Goal: Task Accomplishment & Management: Manage account settings

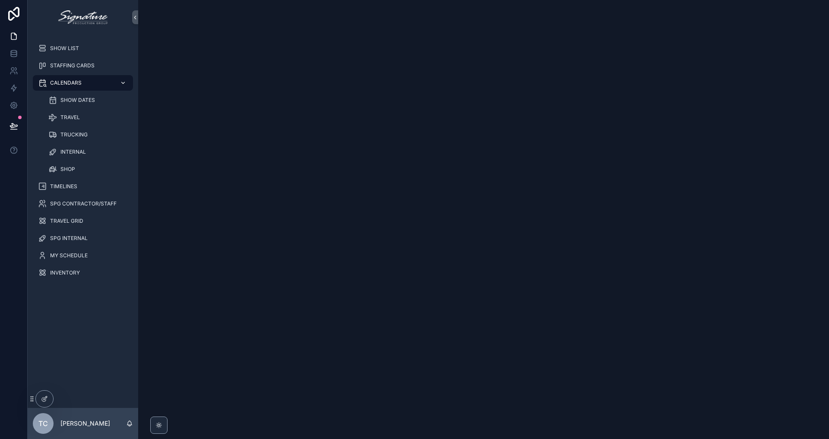
click at [65, 83] on span "CALENDARS" at bounding box center [66, 82] width 32 height 7
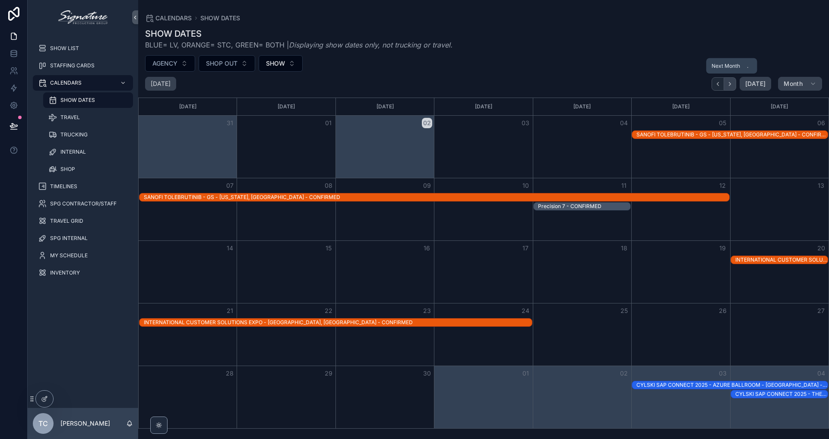
click at [729, 83] on icon "Next" at bounding box center [730, 84] width 6 height 6
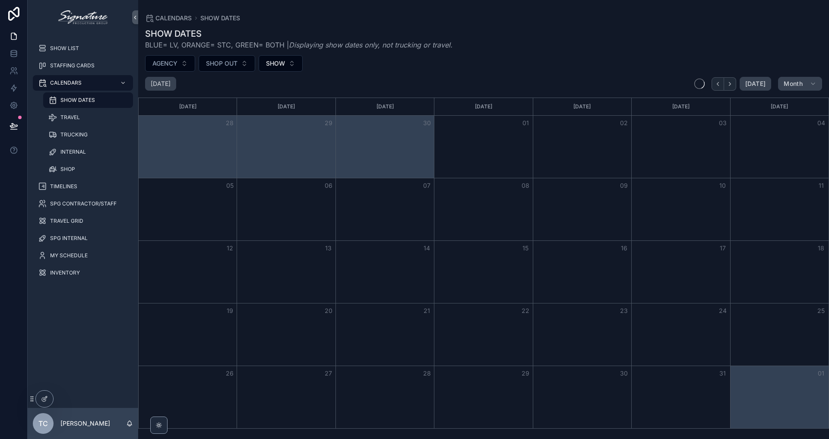
click at [729, 83] on icon "Next" at bounding box center [730, 84] width 6 height 6
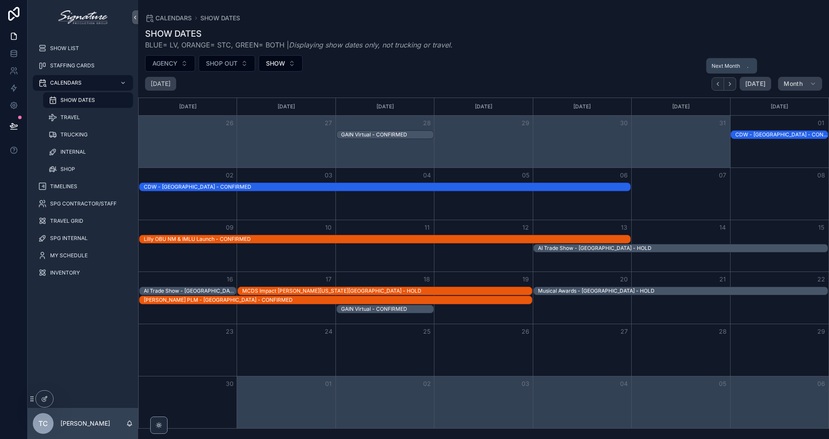
click at [729, 83] on icon "Next" at bounding box center [730, 84] width 6 height 6
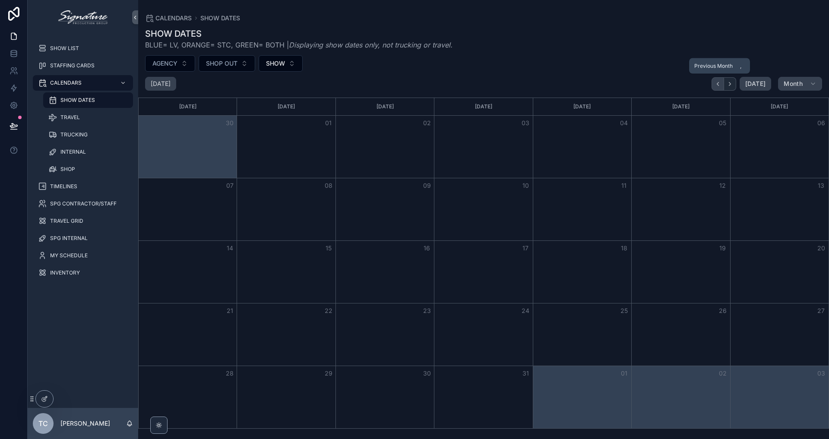
click at [721, 84] on icon "Back" at bounding box center [718, 84] width 6 height 6
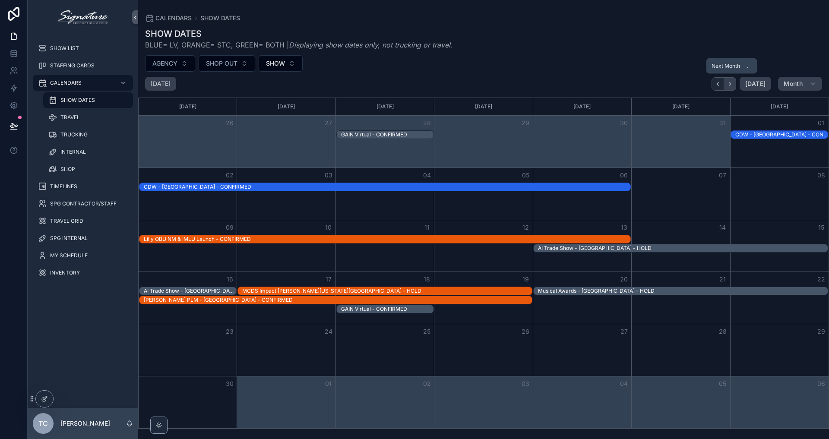
click at [730, 83] on icon "Next" at bounding box center [730, 84] width 6 height 6
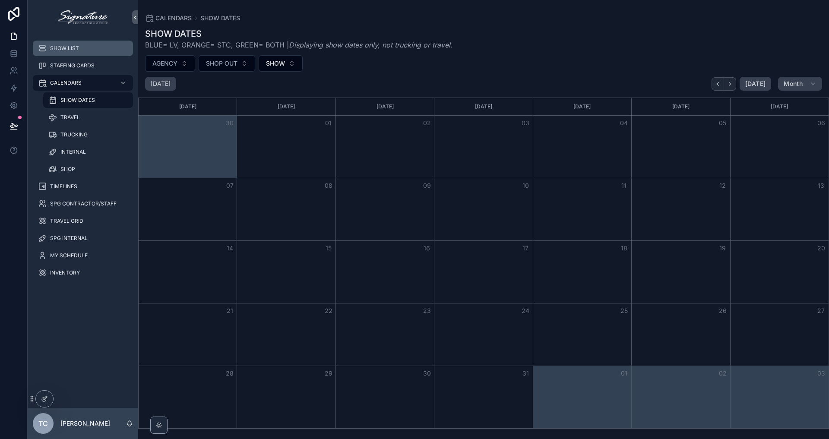
click at [80, 54] on div "SHOW LIST" at bounding box center [83, 48] width 90 height 14
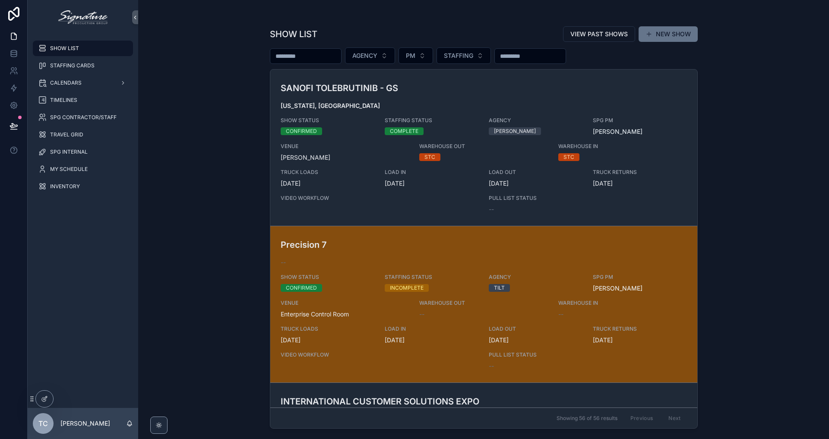
click at [406, 286] on div "INCOMPLETE" at bounding box center [407, 288] width 34 height 8
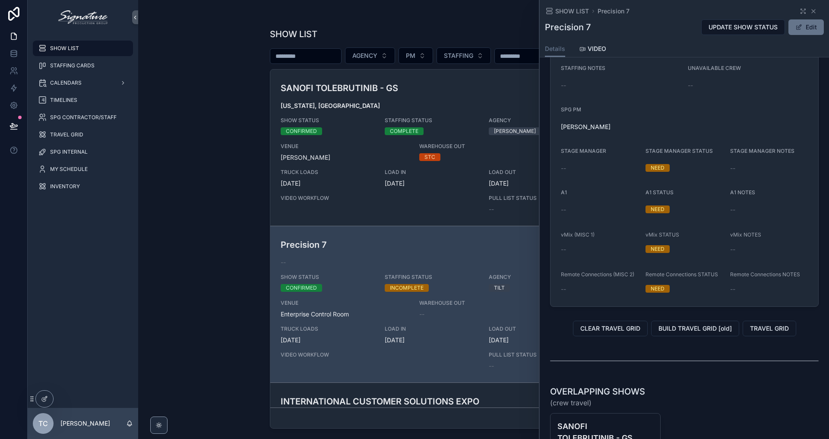
scroll to position [768, 0]
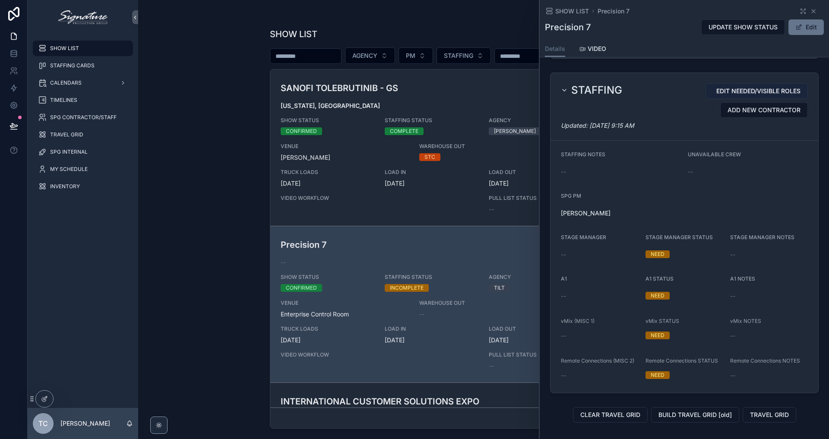
click at [749, 90] on span "EDIT NEEDED/VISIBLE ROLES" at bounding box center [758, 91] width 84 height 9
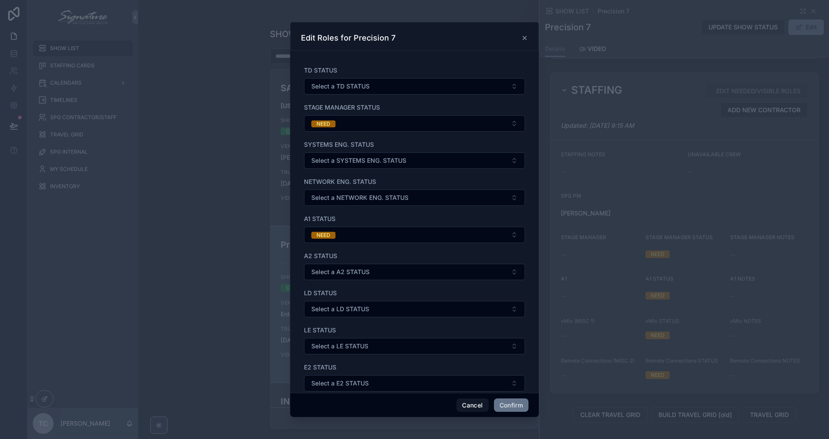
click at [521, 37] on div "Edit Roles for Precision 7" at bounding box center [414, 38] width 227 height 10
click at [524, 38] on icon at bounding box center [524, 37] width 3 height 3
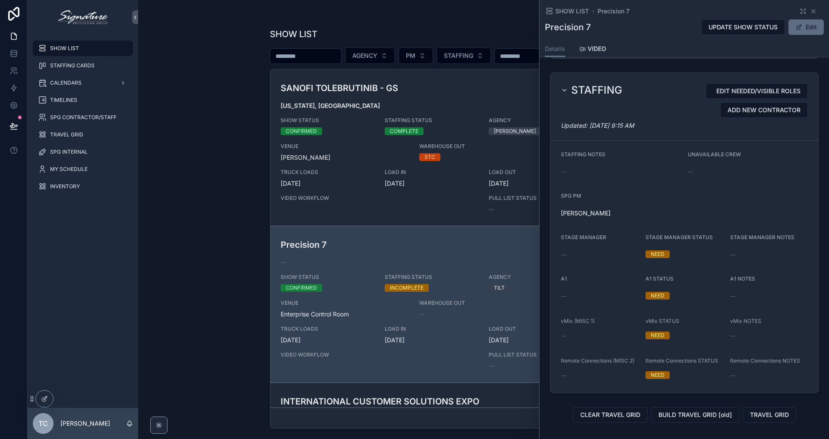
click at [798, 35] on button "Edit" at bounding box center [806, 27] width 35 height 16
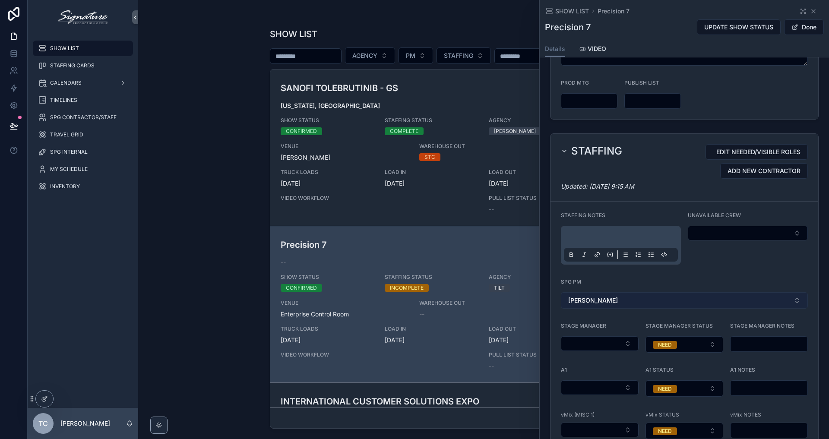
scroll to position [874, 0]
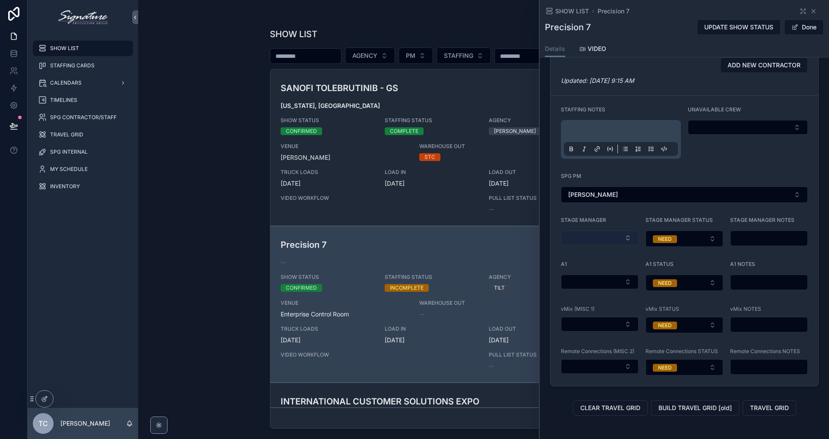
click at [615, 234] on button "Select Button" at bounding box center [600, 238] width 78 height 15
type input "****"
click at [589, 269] on div "[PERSON_NAME]" at bounding box center [599, 272] width 104 height 14
click at [694, 230] on div "STAGE MANAGER STATUS NEED" at bounding box center [685, 232] width 78 height 30
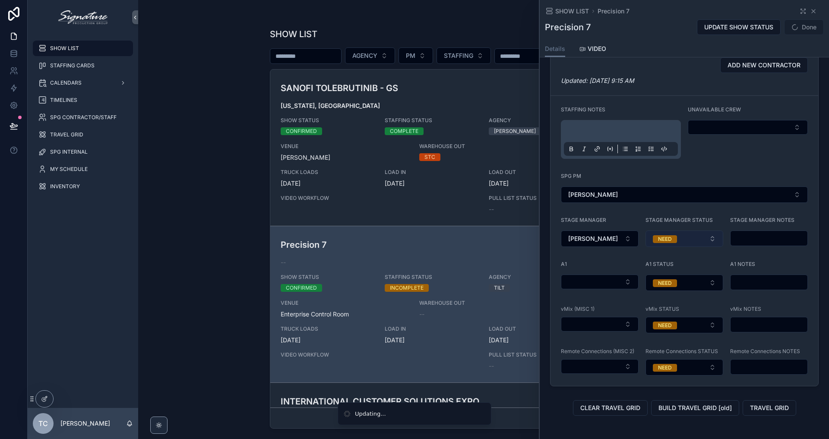
click at [706, 239] on button "NEED" at bounding box center [685, 239] width 78 height 16
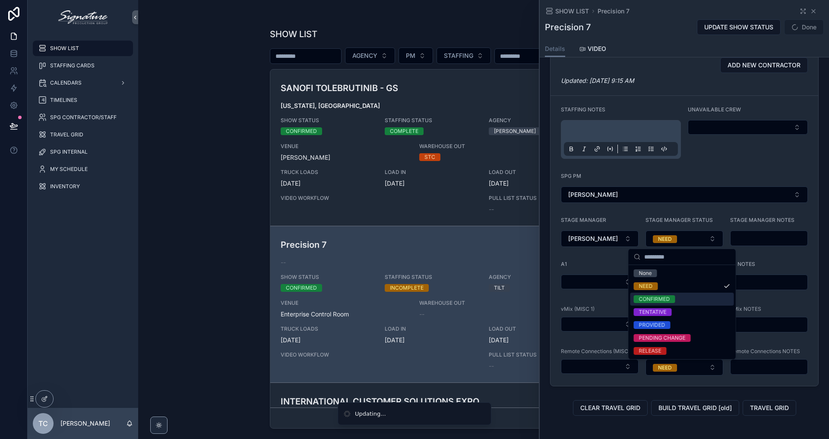
click at [688, 295] on div "CONFIRMED" at bounding box center [682, 299] width 104 height 13
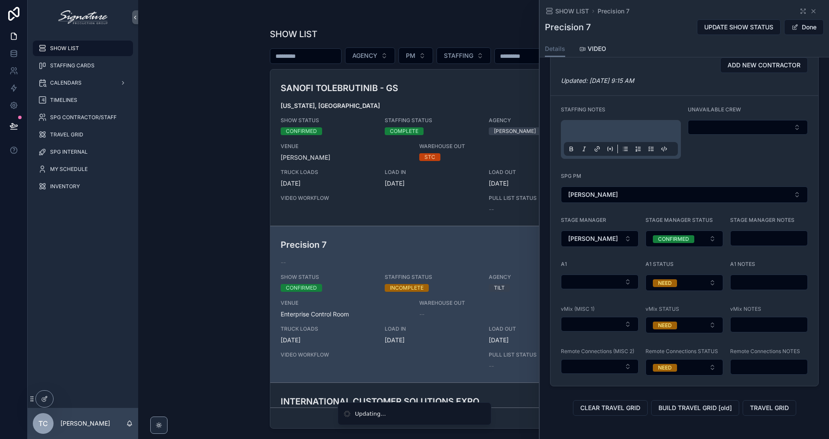
scroll to position [885, 0]
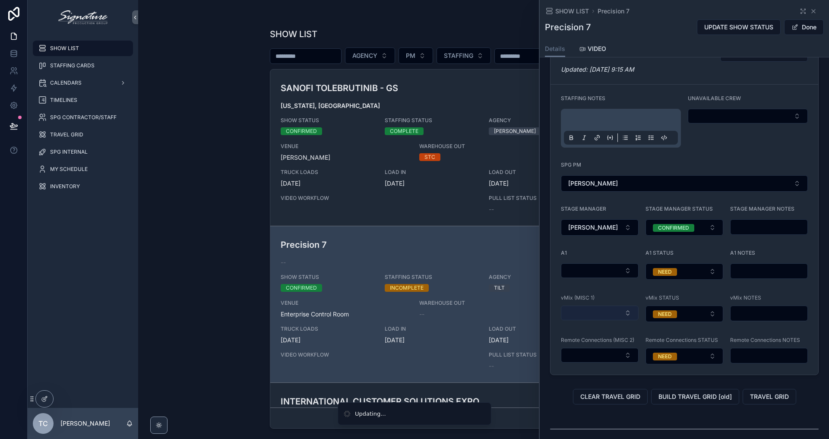
click at [611, 310] on button "Select Button" at bounding box center [600, 313] width 78 height 15
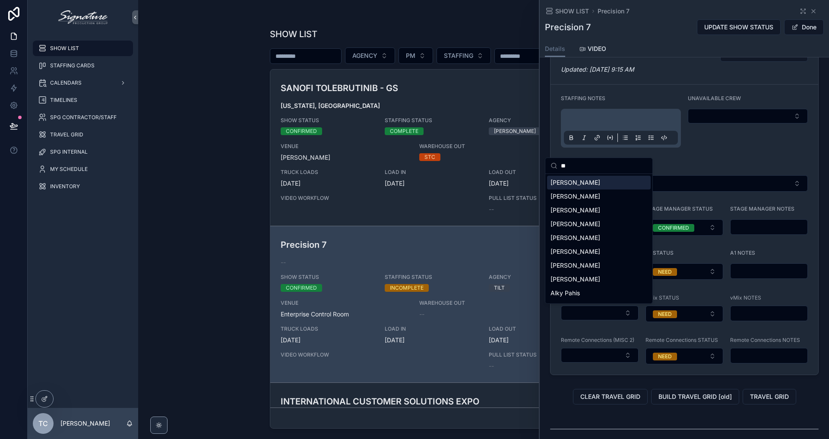
type input "*"
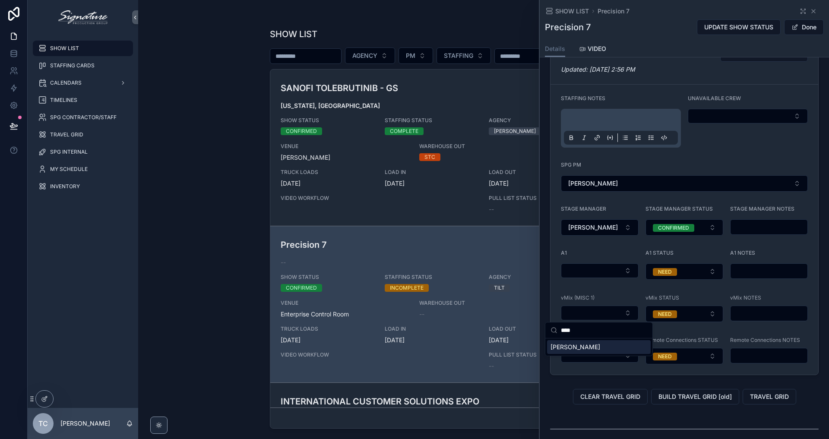
type input "****"
click at [585, 350] on span "[PERSON_NAME]" at bounding box center [576, 347] width 50 height 9
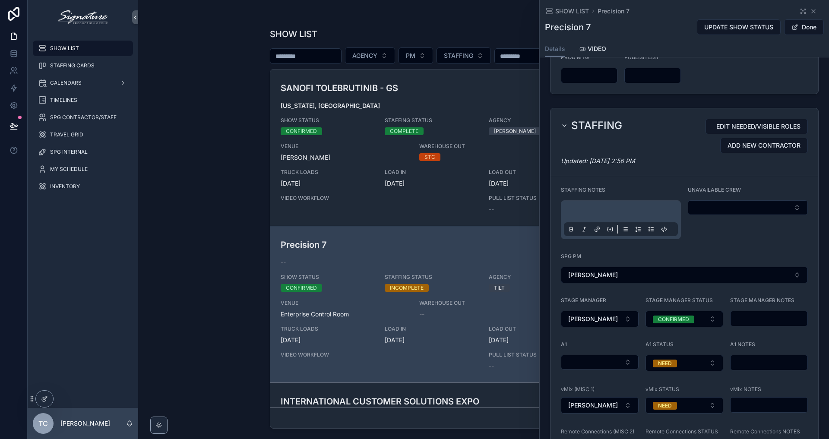
scroll to position [942, 0]
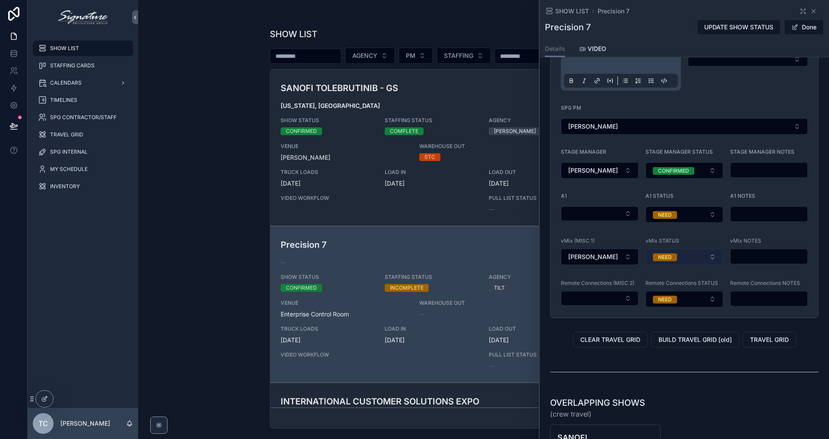
click at [718, 260] on button "NEED" at bounding box center [685, 257] width 78 height 16
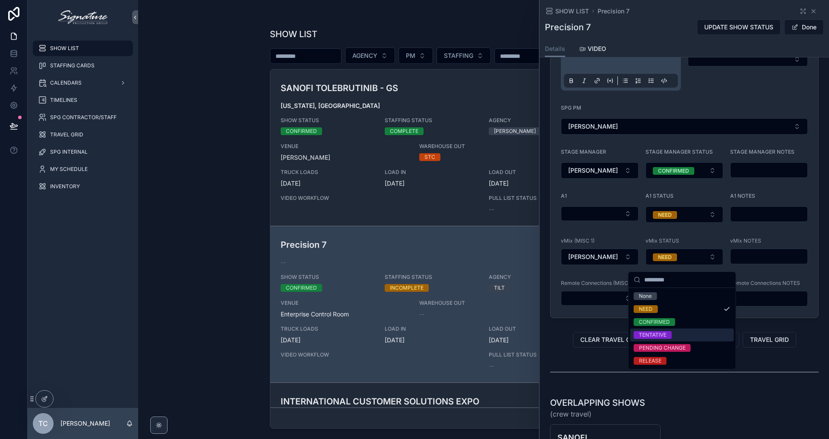
click at [674, 334] on div "TENTATIVE" at bounding box center [682, 335] width 104 height 13
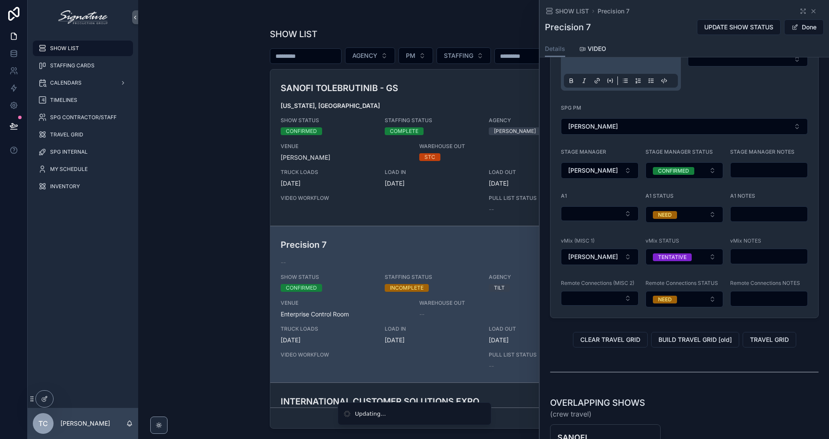
click at [750, 261] on input "scrollable content" at bounding box center [769, 256] width 77 height 12
click at [752, 305] on input "scrollable content" at bounding box center [769, 299] width 77 height 12
click at [615, 304] on button "Select Button" at bounding box center [600, 298] width 78 height 15
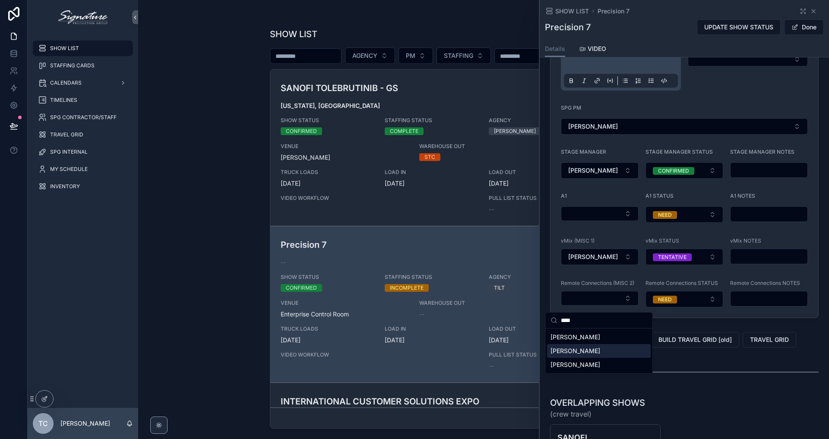
type input "****"
click at [608, 348] on div "[PERSON_NAME]" at bounding box center [599, 351] width 104 height 14
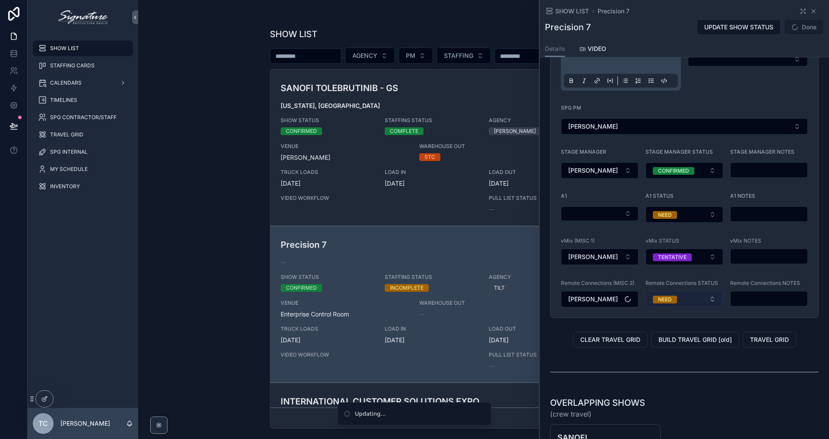
click at [690, 304] on button "NEED" at bounding box center [685, 299] width 78 height 16
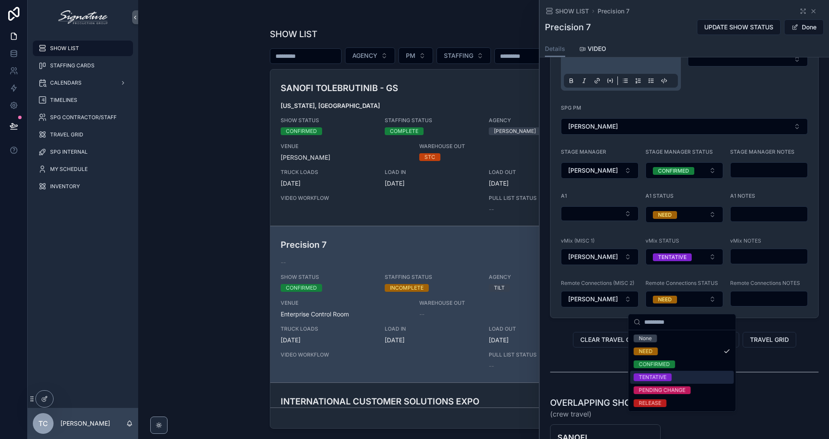
click at [690, 377] on div "TENTATIVE" at bounding box center [682, 377] width 104 height 13
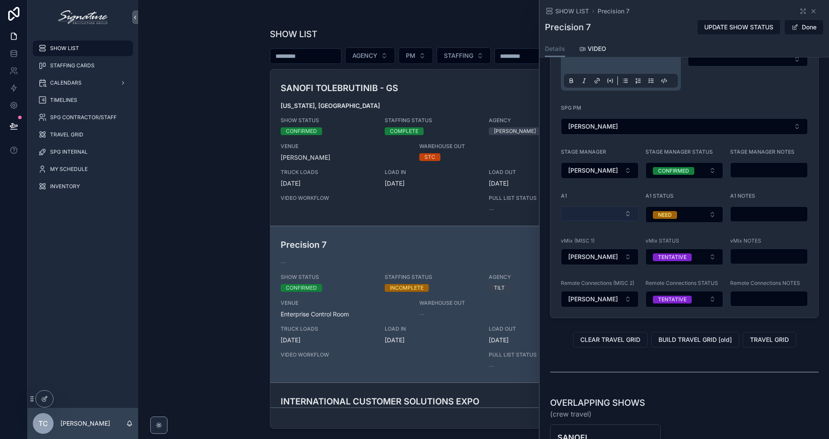
click at [596, 214] on button "Select Button" at bounding box center [600, 213] width 78 height 15
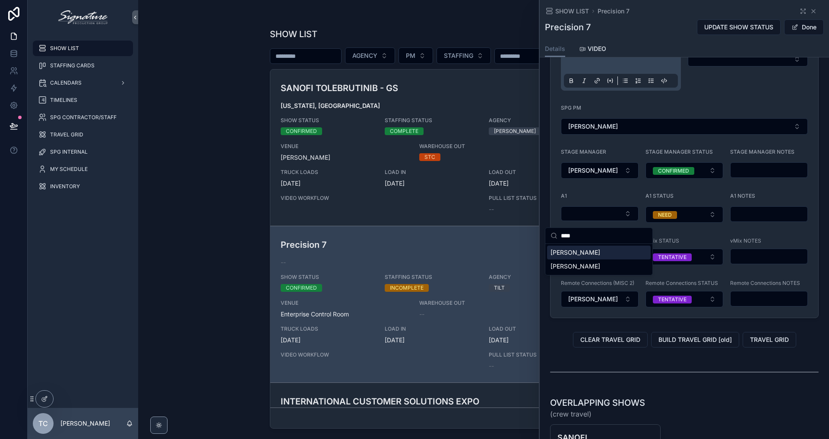
type input "****"
click at [605, 252] on div "[PERSON_NAME]" at bounding box center [599, 253] width 104 height 14
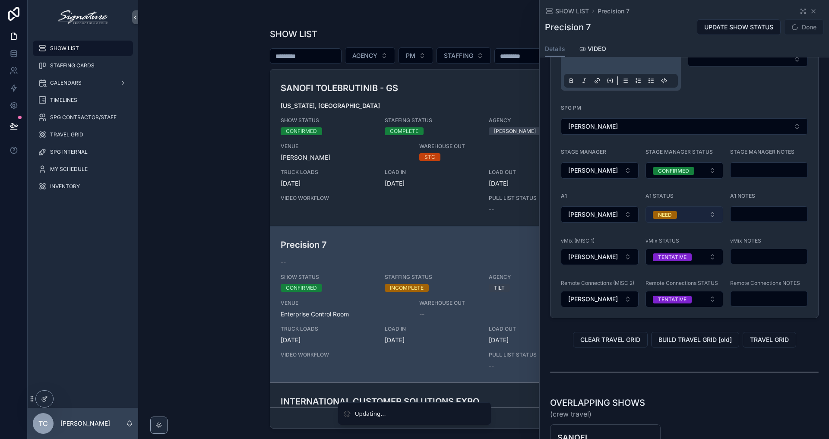
click at [704, 215] on button "NEED" at bounding box center [685, 214] width 78 height 16
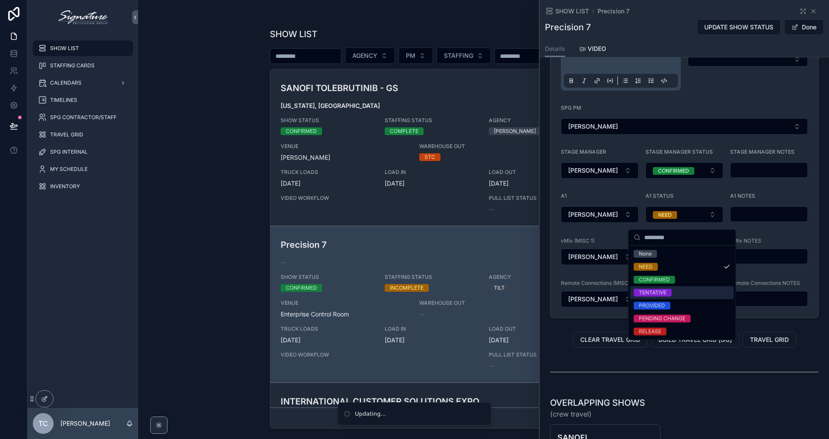
click at [691, 297] on div "TENTATIVE" at bounding box center [682, 292] width 104 height 13
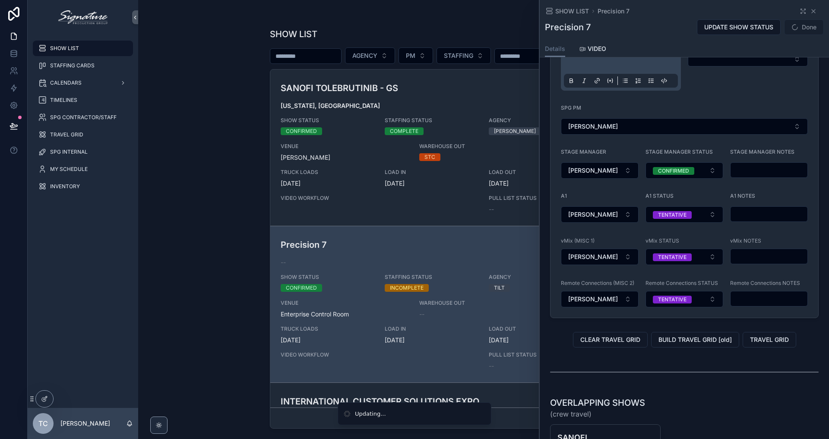
click at [764, 219] on input "scrollable content" at bounding box center [769, 214] width 77 height 12
click at [770, 263] on input "scrollable content" at bounding box center [769, 256] width 77 height 12
click at [756, 166] on div "STAGE MANAGER NOTES" at bounding box center [769, 164] width 78 height 30
click at [795, 28] on button "Done" at bounding box center [804, 27] width 40 height 16
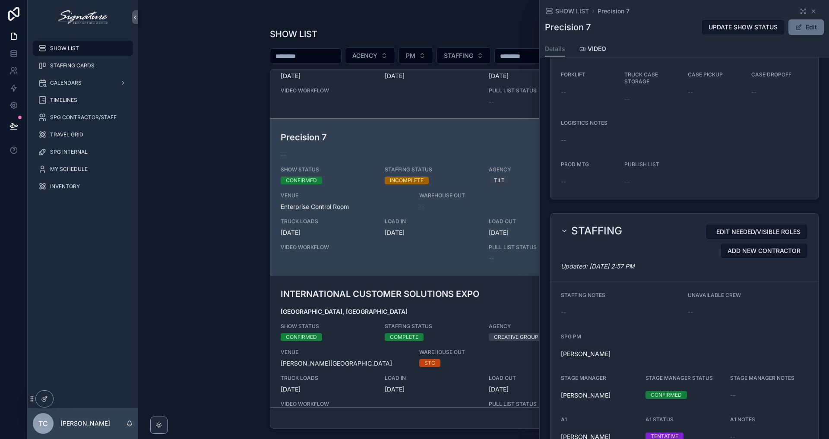
scroll to position [246, 0]
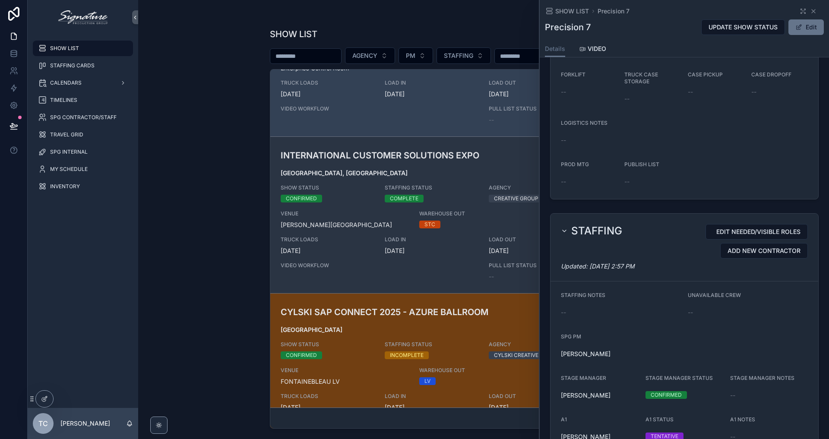
click at [329, 212] on span "VENUE" at bounding box center [345, 213] width 129 height 7
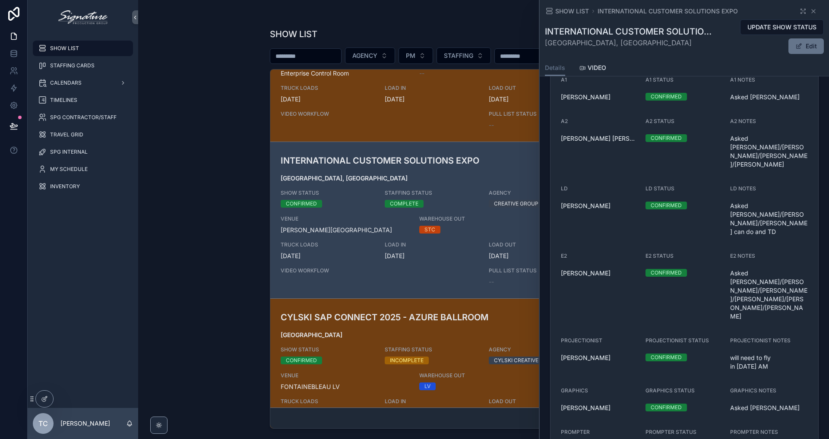
scroll to position [1019, 0]
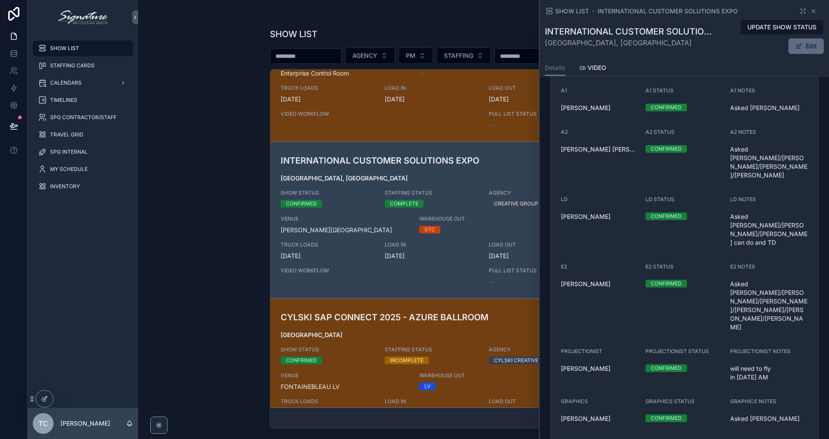
click at [801, 43] on button "Edit" at bounding box center [806, 46] width 35 height 16
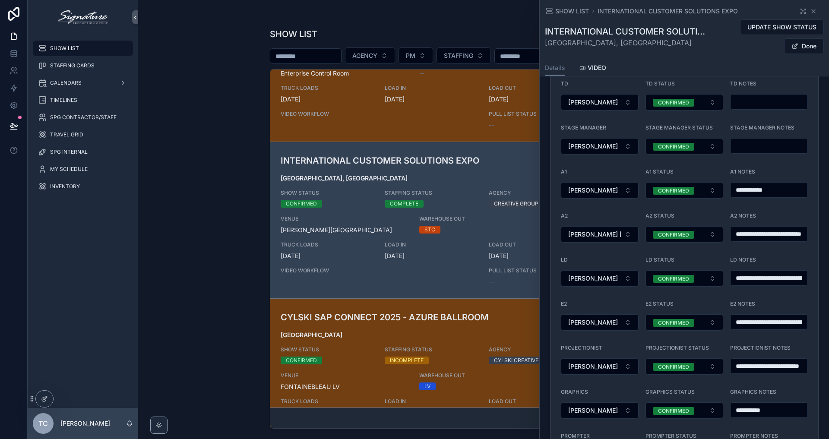
scroll to position [1074, 0]
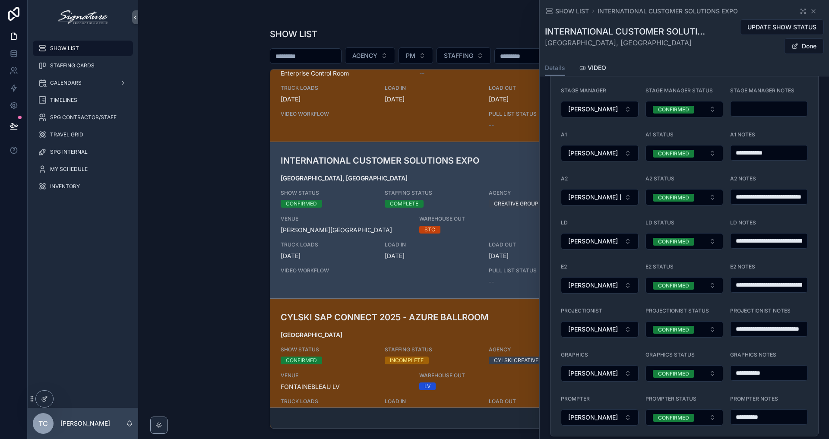
click at [748, 288] on input "**********" at bounding box center [769, 285] width 77 height 12
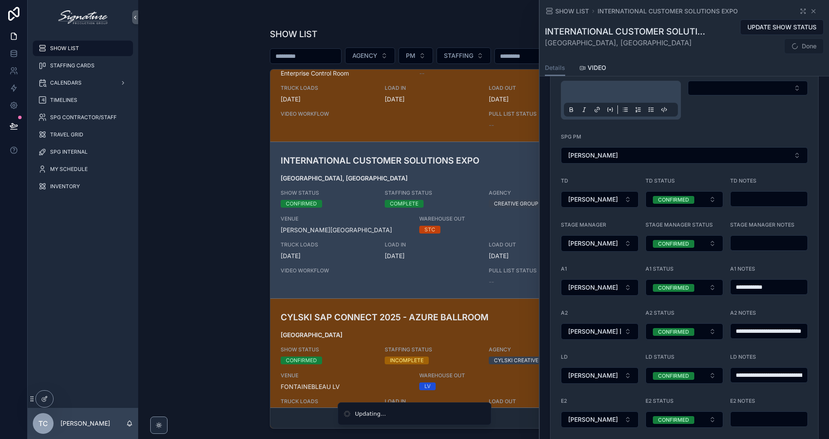
scroll to position [903, 0]
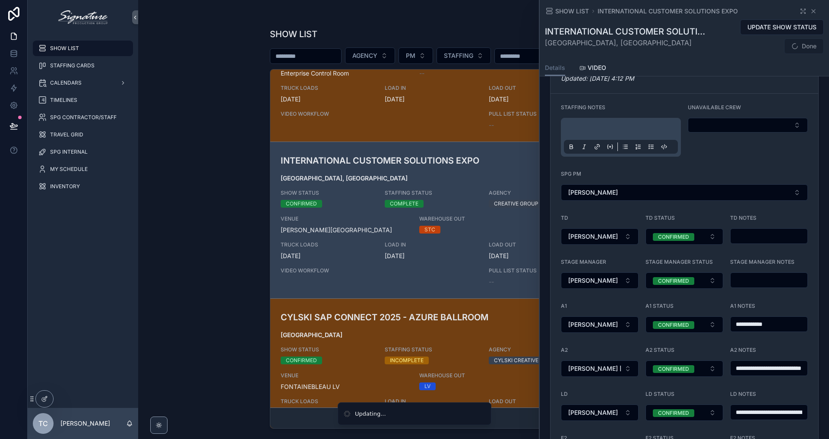
click at [612, 133] on p "scrollable content" at bounding box center [623, 130] width 114 height 9
paste div "scrollable content"
click at [567, 133] on span "**********" at bounding box center [621, 130] width 111 height 6
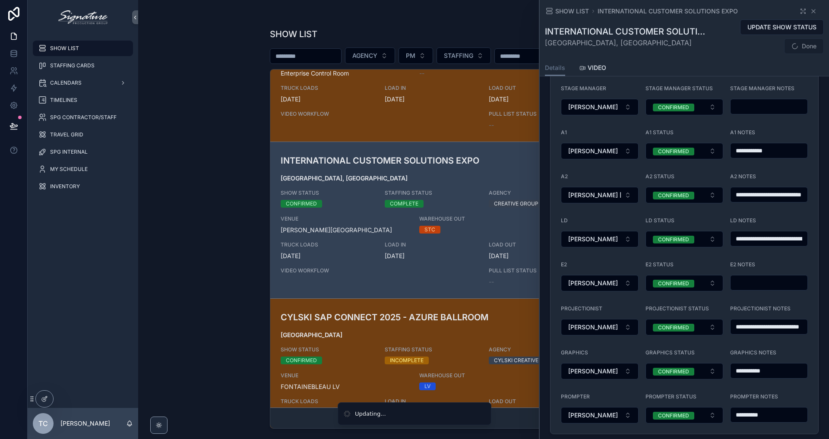
scroll to position [1129, 0]
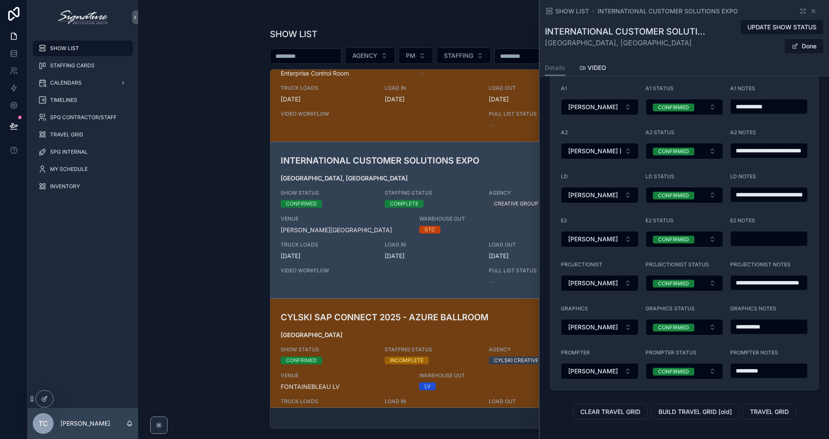
click at [751, 245] on input "scrollable content" at bounding box center [769, 239] width 77 height 12
click at [753, 289] on input "**********" at bounding box center [769, 283] width 77 height 12
click at [732, 289] on input "**********" at bounding box center [769, 283] width 77 height 12
drag, startPoint x: 777, startPoint y: 342, endPoint x: 716, endPoint y: 323, distance: 63.9
click at [716, 323] on form "**********" at bounding box center [685, 128] width 268 height 523
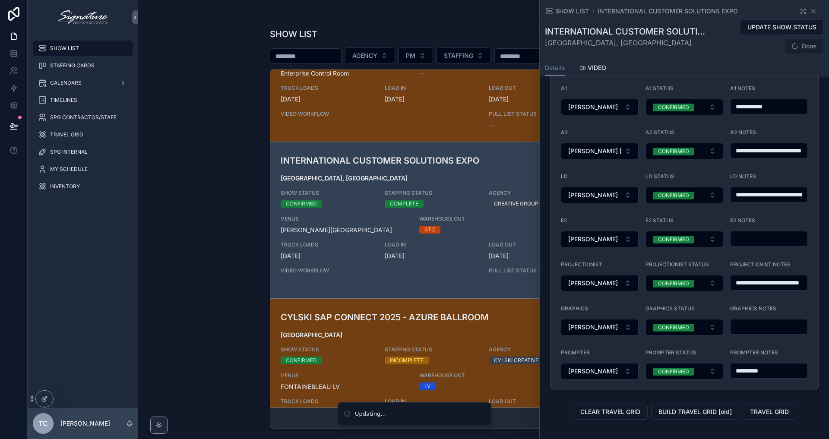
drag, startPoint x: 773, startPoint y: 386, endPoint x: 732, endPoint y: 375, distance: 42.8
click at [732, 375] on div "**********" at bounding box center [769, 364] width 78 height 30
click at [751, 312] on span "GRAPHICS NOTES" at bounding box center [753, 308] width 46 height 6
click at [804, 50] on button "Done" at bounding box center [804, 46] width 40 height 16
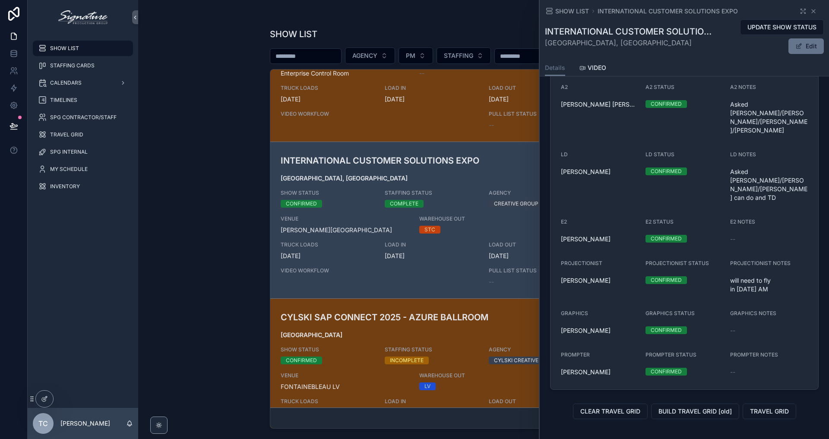
scroll to position [1044, 0]
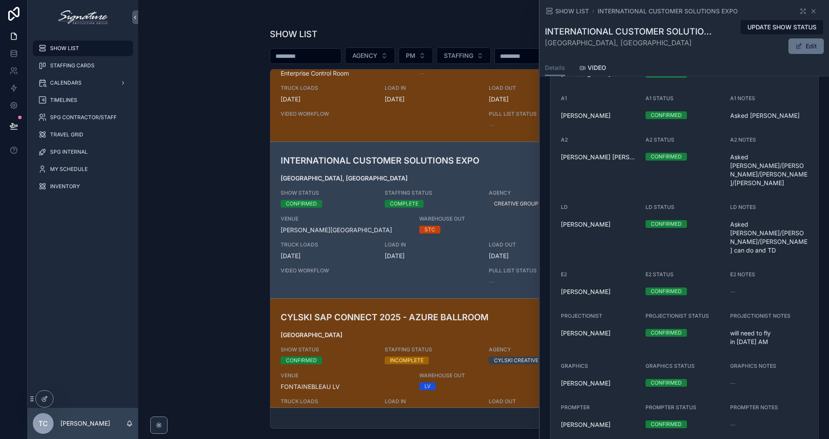
click at [759, 314] on form "STAFFING NOTES E2- Asked [PERSON_NAME]/[PERSON_NAME]/[PERSON_NAME]/[PERSON_NAME…" at bounding box center [685, 164] width 268 height 556
drag, startPoint x: 774, startPoint y: 303, endPoint x: 754, endPoint y: 289, distance: 24.9
click at [754, 326] on div "will need to fly in [DATE] AM" at bounding box center [769, 337] width 78 height 22
click at [755, 326] on div "will need to fly in [DATE] AM" at bounding box center [769, 337] width 78 height 22
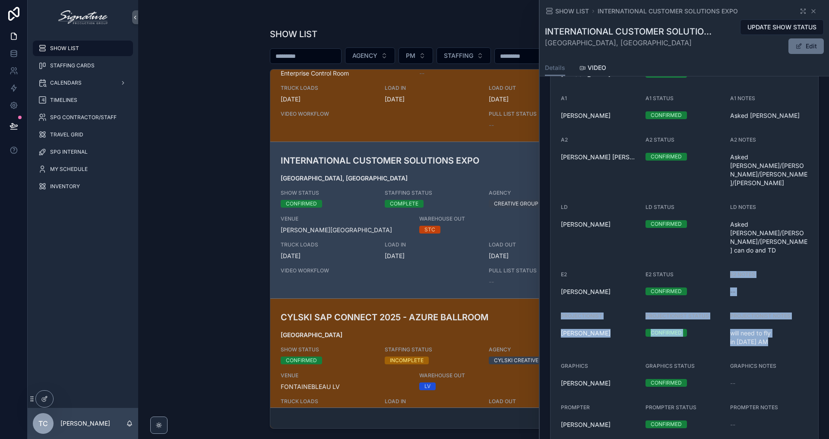
drag, startPoint x: 771, startPoint y: 301, endPoint x: 723, endPoint y: 265, distance: 60.2
click at [718, 264] on form "STAFFING NOTES E2- Asked [PERSON_NAME]/[PERSON_NAME]/[PERSON_NAME]/[PERSON_NAME…" at bounding box center [685, 164] width 268 height 556
click at [724, 264] on form "STAFFING NOTES E2- Asked [PERSON_NAME]/[PERSON_NAME]/[PERSON_NAME]/[PERSON_NAME…" at bounding box center [685, 164] width 268 height 556
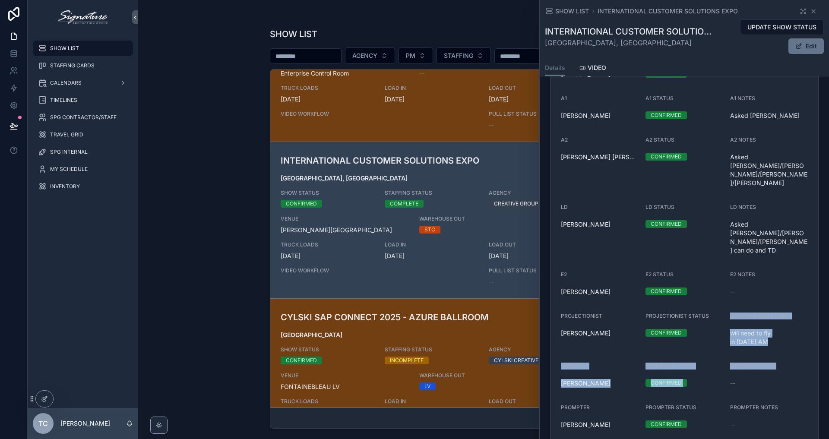
drag, startPoint x: 726, startPoint y: 268, endPoint x: 796, endPoint y: 332, distance: 94.8
click at [796, 332] on form "STAFFING NOTES E2- Asked [PERSON_NAME]/[PERSON_NAME]/[PERSON_NAME]/[PERSON_NAME…" at bounding box center [685, 164] width 268 height 556
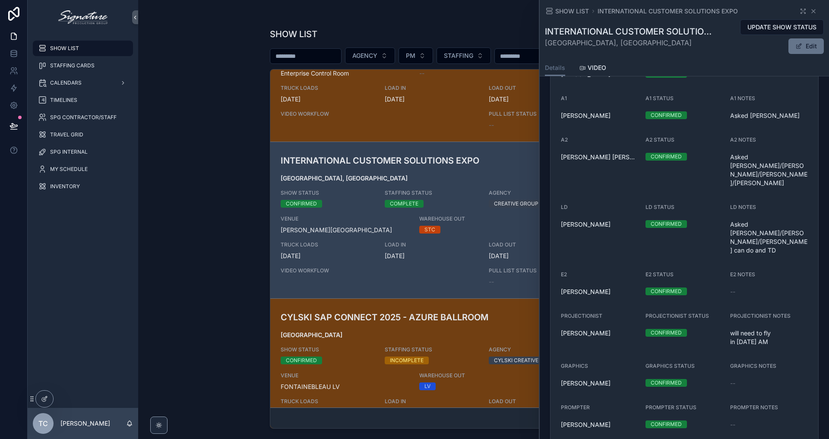
click at [793, 322] on form "STAFFING NOTES E2- Asked [PERSON_NAME]/[PERSON_NAME]/[PERSON_NAME]/[PERSON_NAME…" at bounding box center [685, 164] width 268 height 556
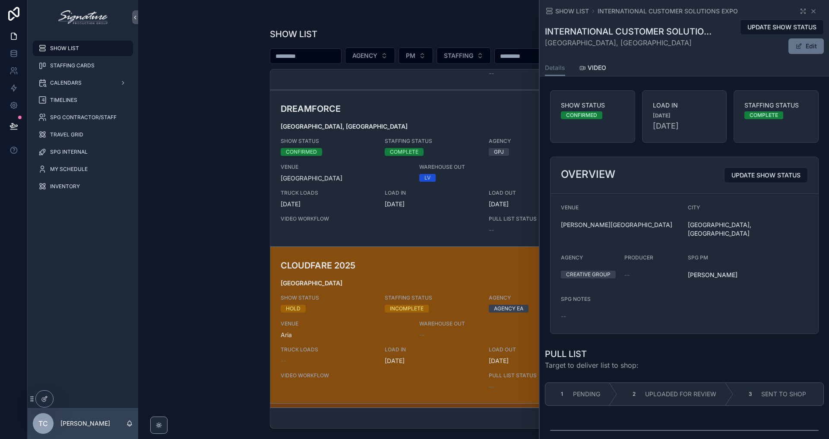
scroll to position [1278, 0]
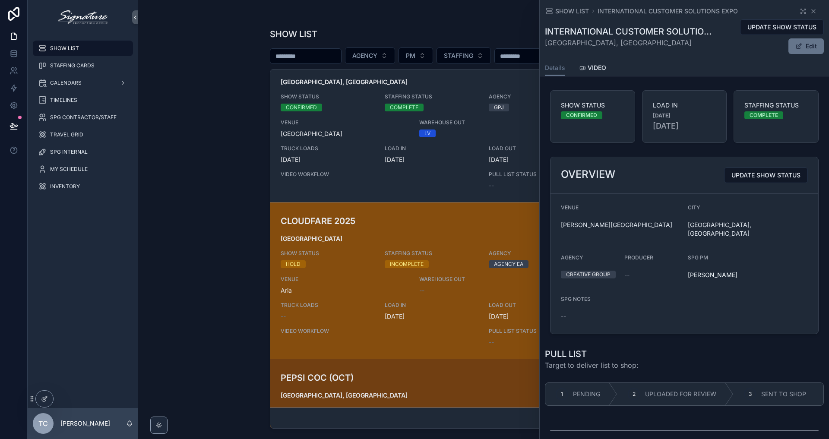
click at [385, 209] on link "CLOUDFARE 2025 [GEOGRAPHIC_DATA] SHOW STATUS HOLD STAFFING STATUS INCOMPLETE AG…" at bounding box center [483, 280] width 427 height 157
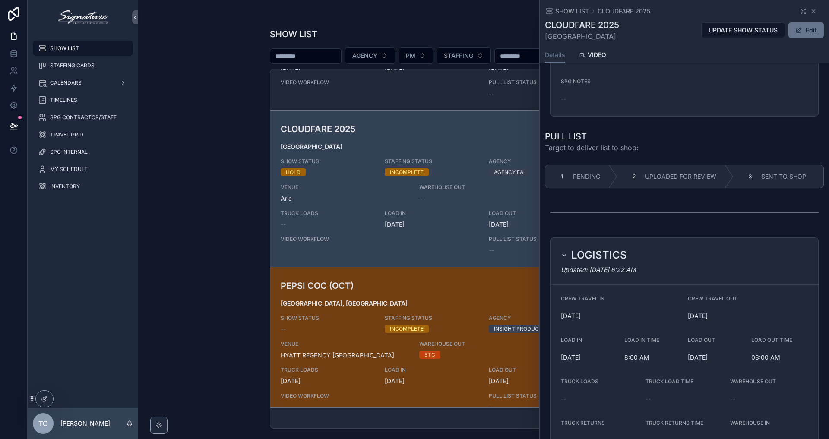
scroll to position [87, 0]
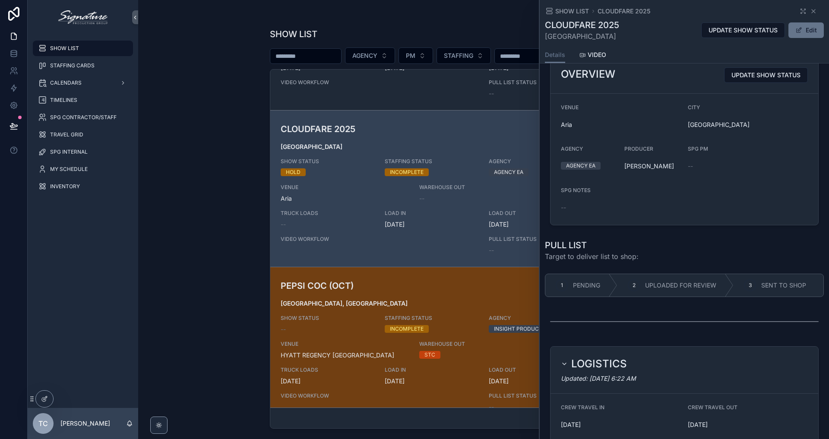
drag, startPoint x: 666, startPoint y: 169, endPoint x: 625, endPoint y: 168, distance: 41.0
click at [625, 168] on span "[PERSON_NAME]" at bounding box center [652, 166] width 57 height 9
click at [706, 183] on form "VENUE [GEOGRAPHIC_DATA] Las Vegas AGENCY AGENCY EA PRODUCER [PERSON_NAME] PM --…" at bounding box center [685, 159] width 268 height 131
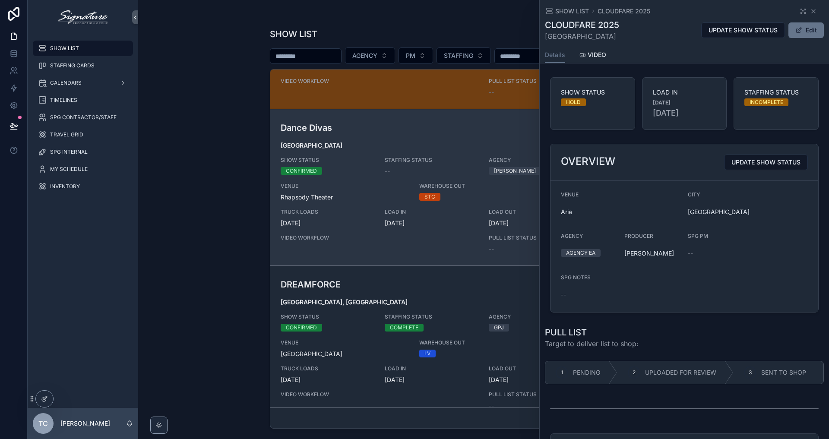
scroll to position [999, 0]
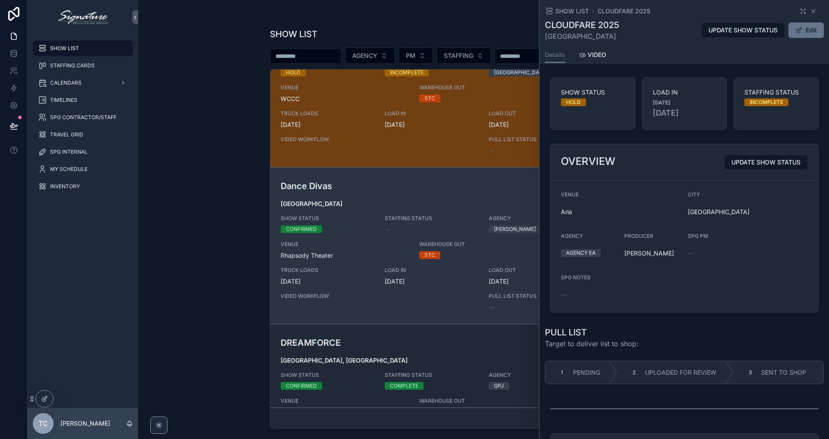
click at [404, 212] on div "Dance Divas Chicago SHOW STATUS CONFIRMED STAFFING STATUS -- AGENCY [PERSON_NAM…" at bounding box center [484, 246] width 406 height 132
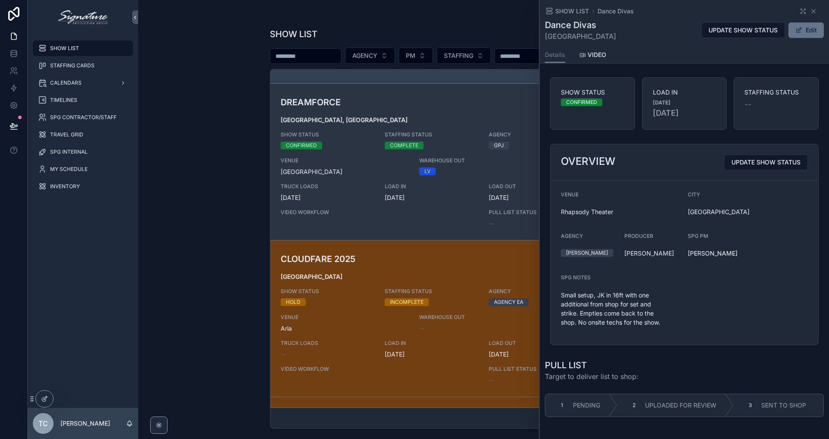
scroll to position [1346, 0]
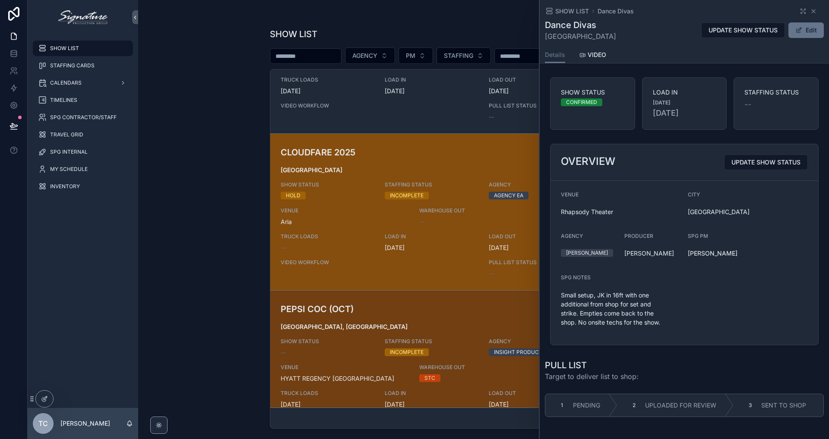
click at [438, 241] on div "LOAD IN [DATE]" at bounding box center [432, 242] width 94 height 19
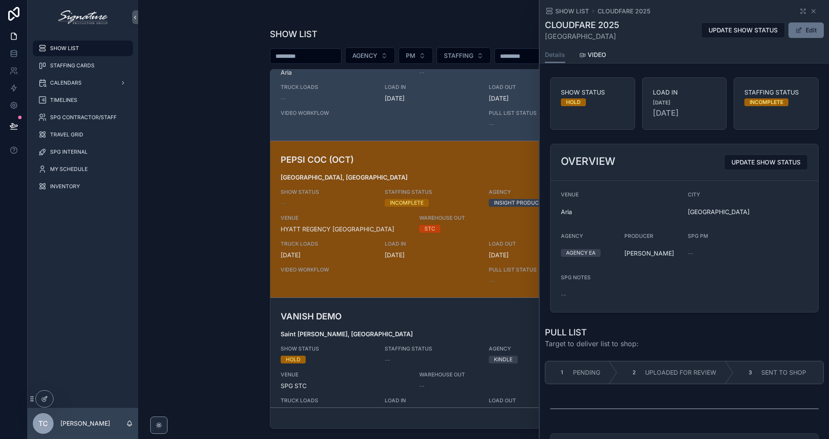
scroll to position [1561, 0]
